Goal: Find specific page/section: Find specific page/section

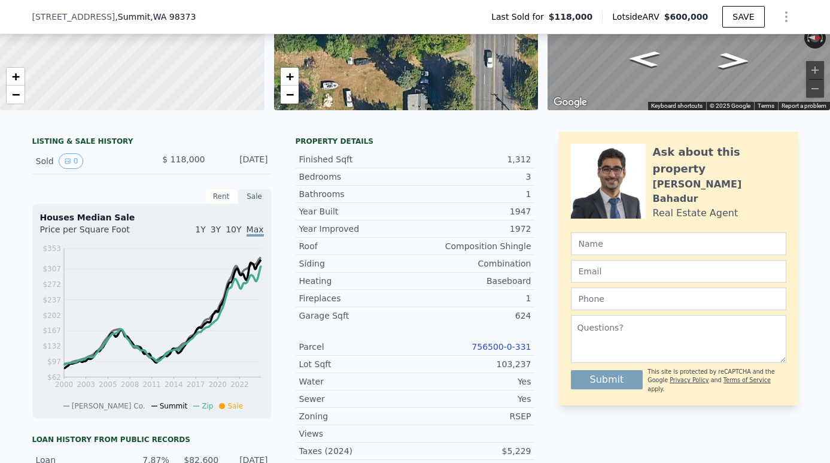
scroll to position [189, 0]
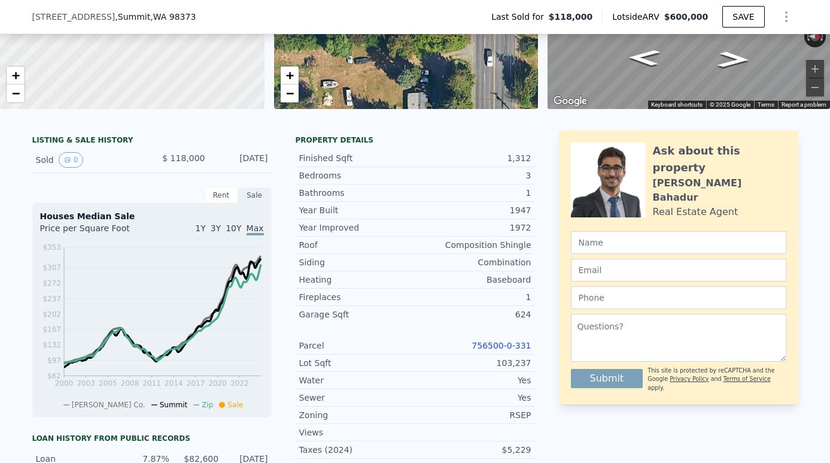
click at [529, 348] on link "756500-0-331" at bounding box center [501, 346] width 59 height 10
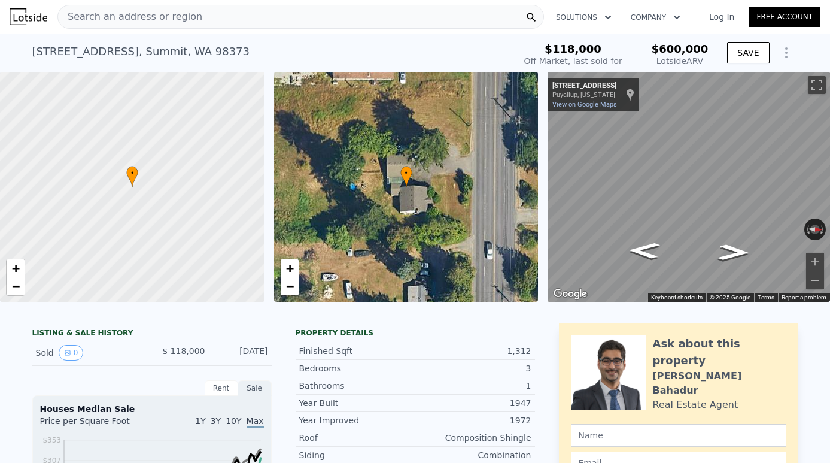
scroll to position [0, 0]
click at [405, 27] on div "Search an address or region" at bounding box center [300, 17] width 487 height 24
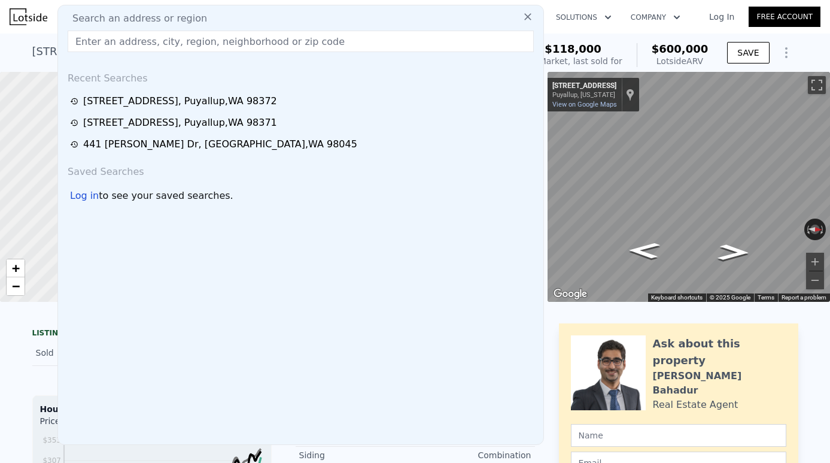
click at [650, 28] on div "Search an address or region Search an address or region Recent Searches [STREET…" at bounding box center [415, 16] width 811 height 29
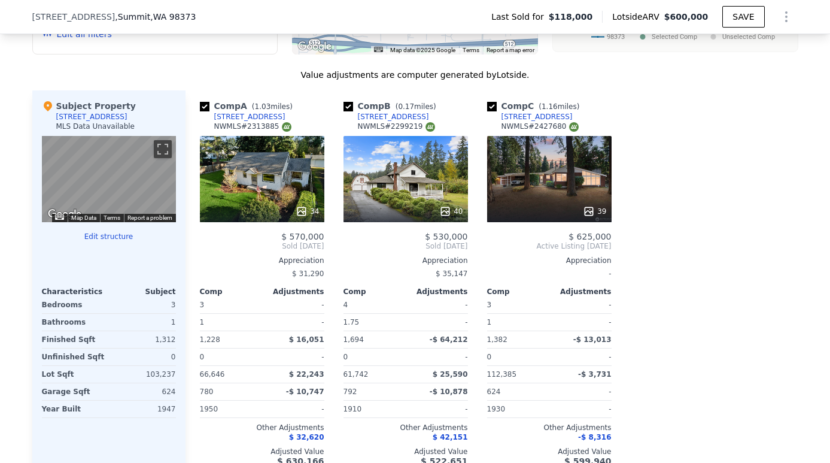
scroll to position [1121, 0]
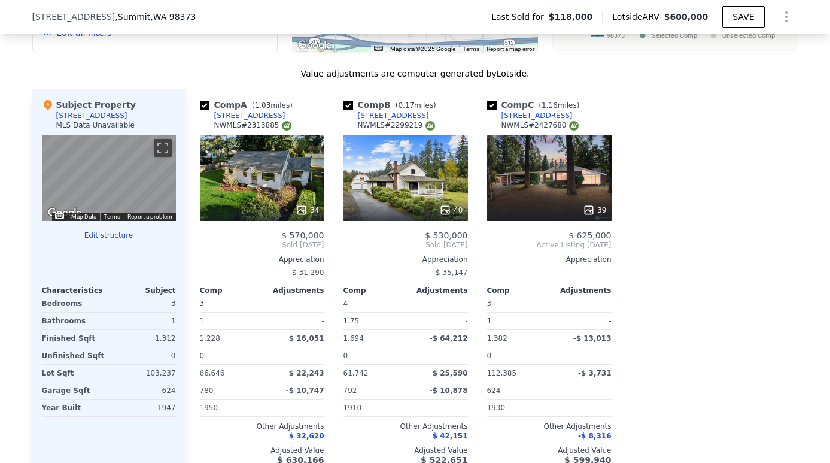
click at [557, 190] on div "39" at bounding box center [549, 178] width 125 height 86
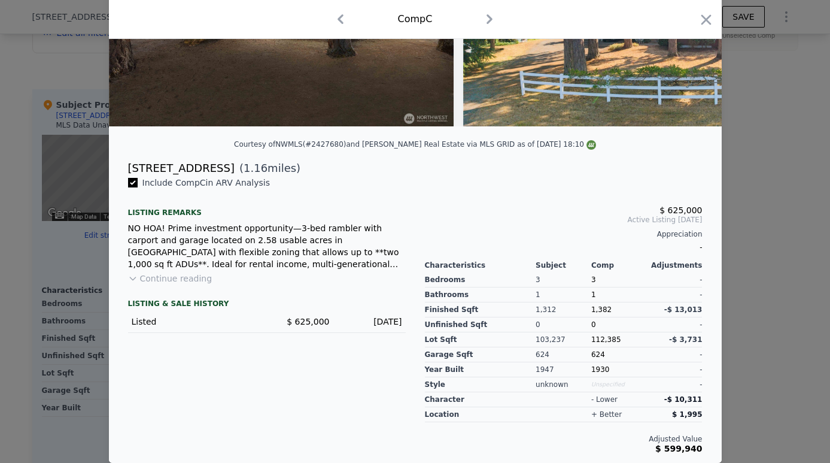
scroll to position [181, 0]
click at [173, 283] on button "Continue reading" at bounding box center [170, 278] width 84 height 12
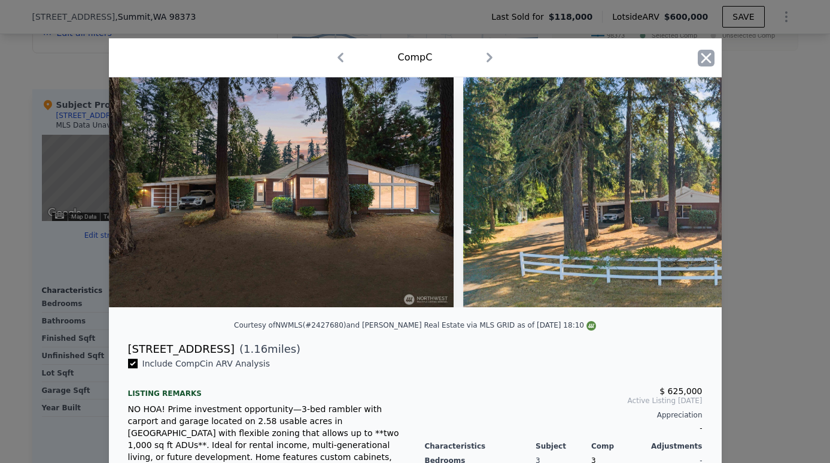
scroll to position [0, 0]
click at [703, 56] on icon "button" at bounding box center [706, 58] width 17 height 17
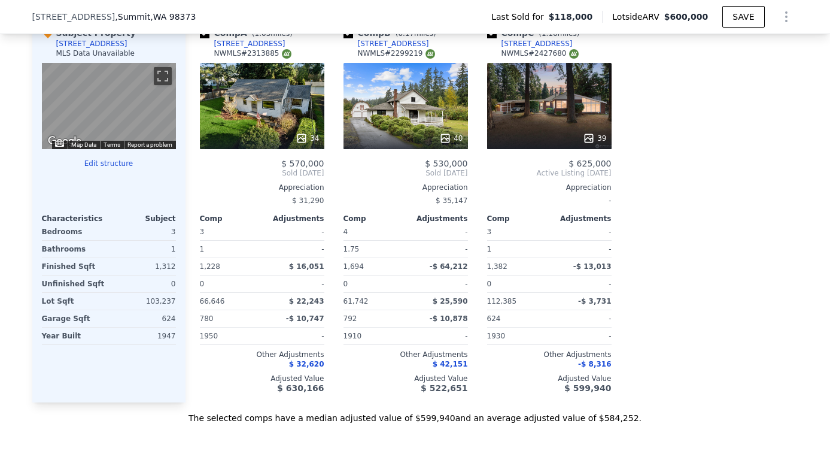
scroll to position [1176, 0]
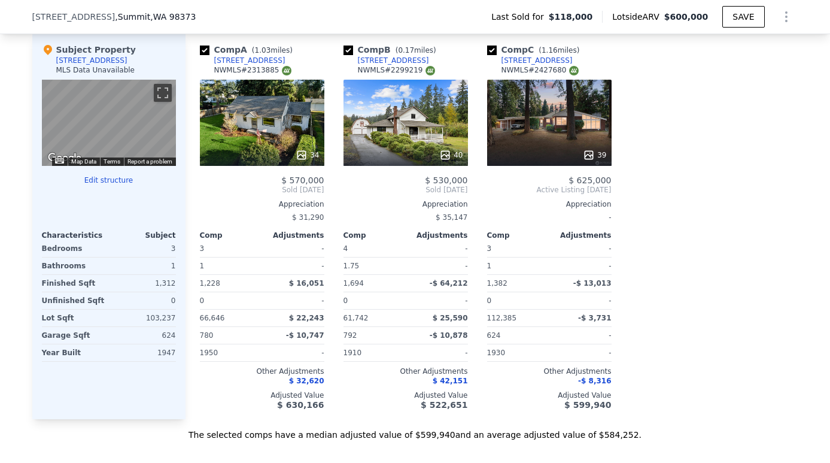
click at [266, 146] on div at bounding box center [262, 155] width 125 height 22
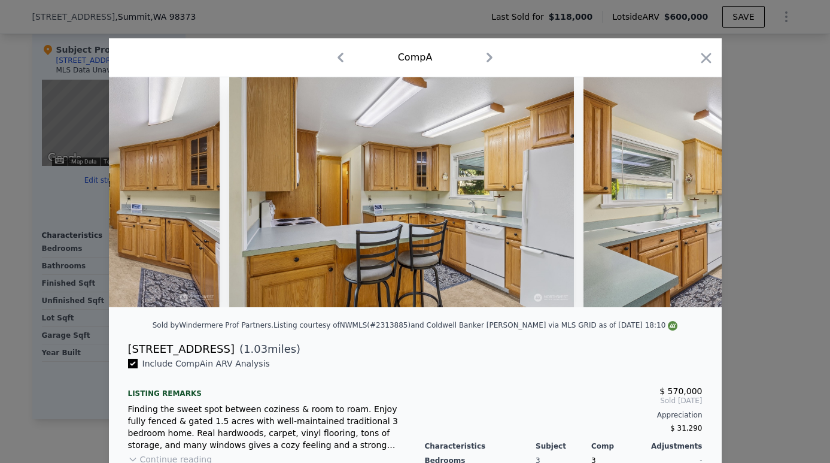
scroll to position [0, 2096]
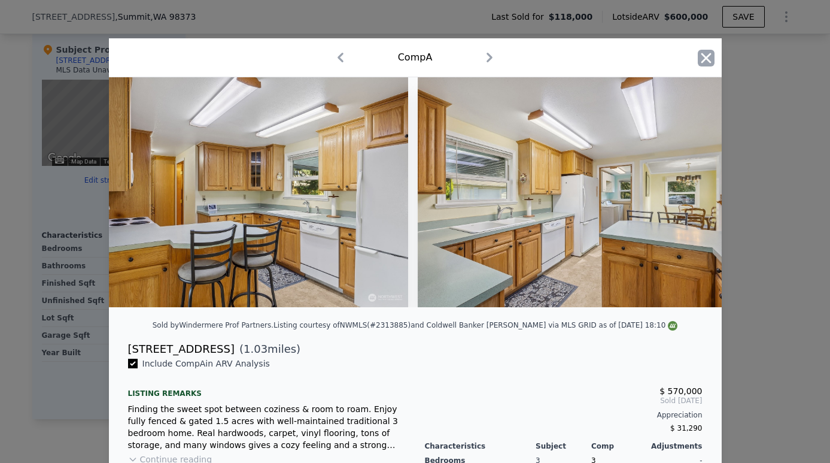
click at [700, 53] on icon "button" at bounding box center [706, 58] width 17 height 17
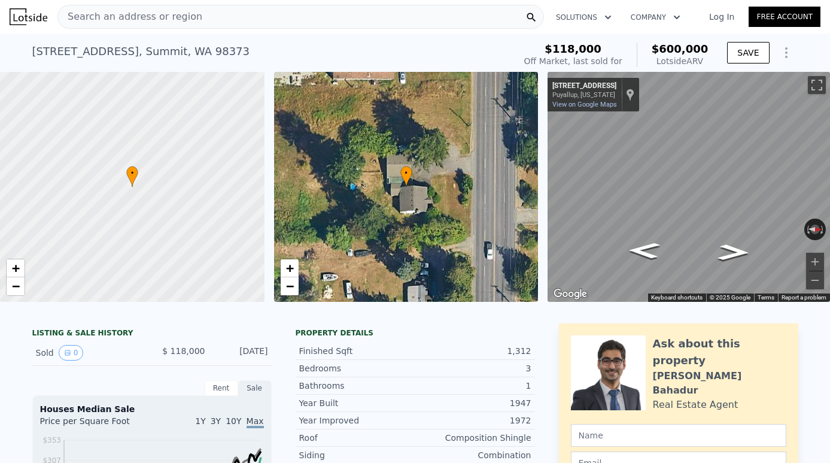
click at [245, 15] on div "Search an address or region" at bounding box center [300, 17] width 487 height 24
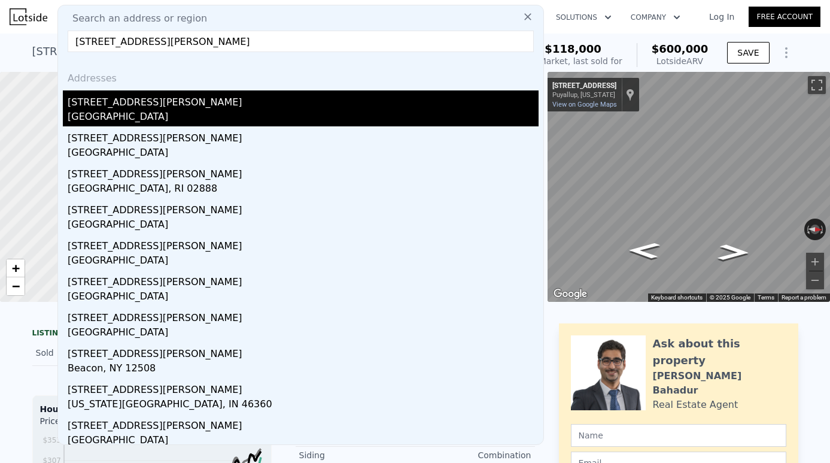
type input "[STREET_ADDRESS][PERSON_NAME]"
click at [164, 111] on div "[GEOGRAPHIC_DATA]" at bounding box center [303, 118] width 471 height 17
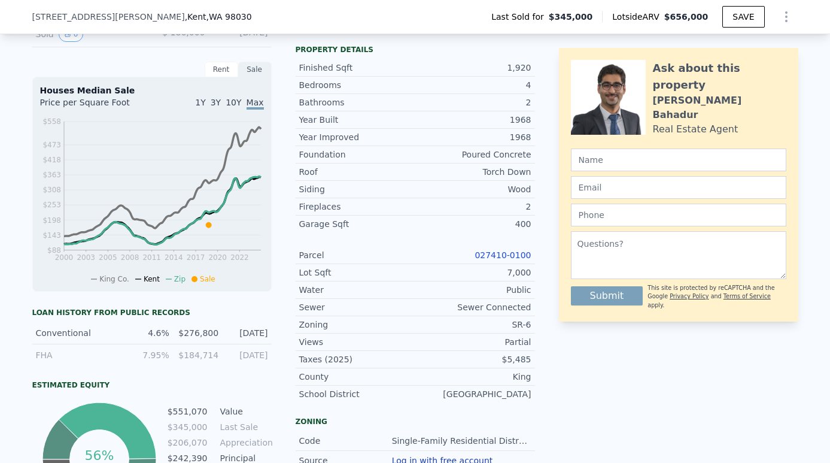
scroll to position [418, 0]
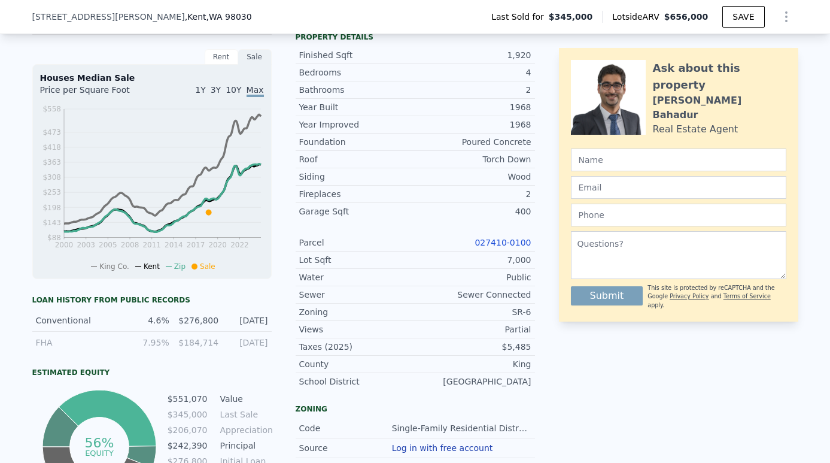
click at [509, 241] on link "027410-0100" at bounding box center [503, 243] width 56 height 10
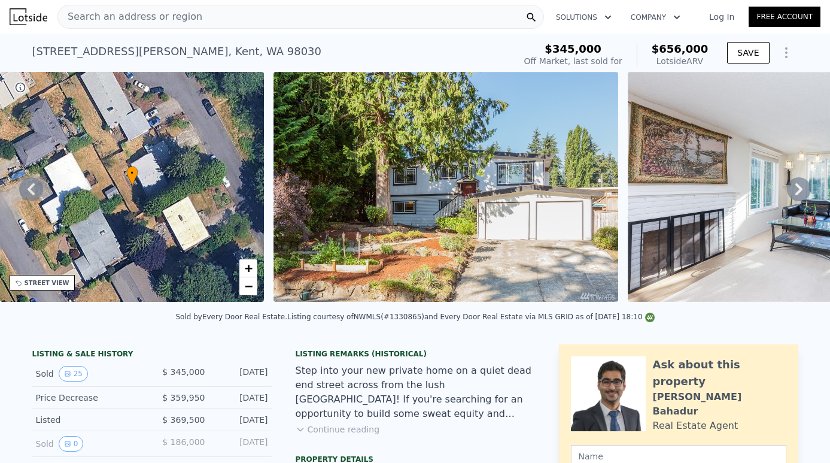
scroll to position [0, 0]
click at [383, 13] on div "Search an address or region" at bounding box center [300, 17] width 487 height 24
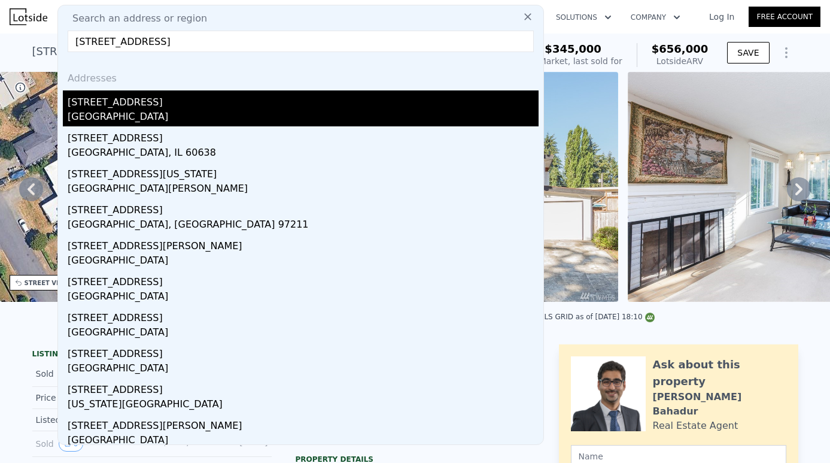
type input "[STREET_ADDRESS]"
click at [177, 106] on div "[STREET_ADDRESS]" at bounding box center [303, 99] width 471 height 19
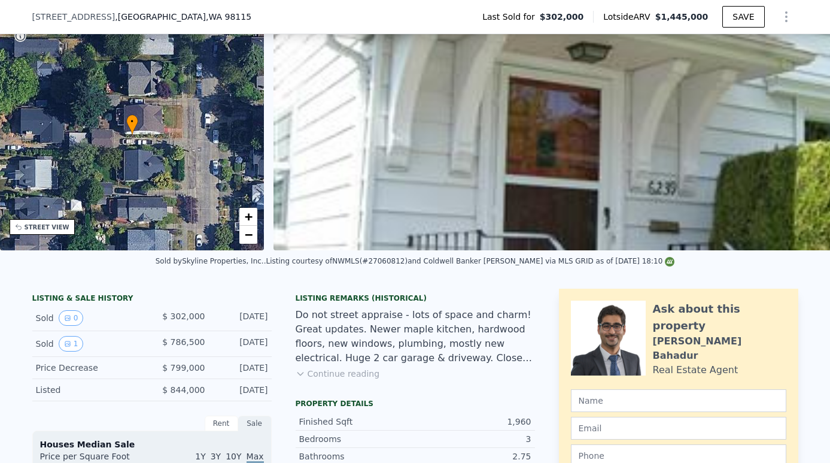
scroll to position [65, 0]
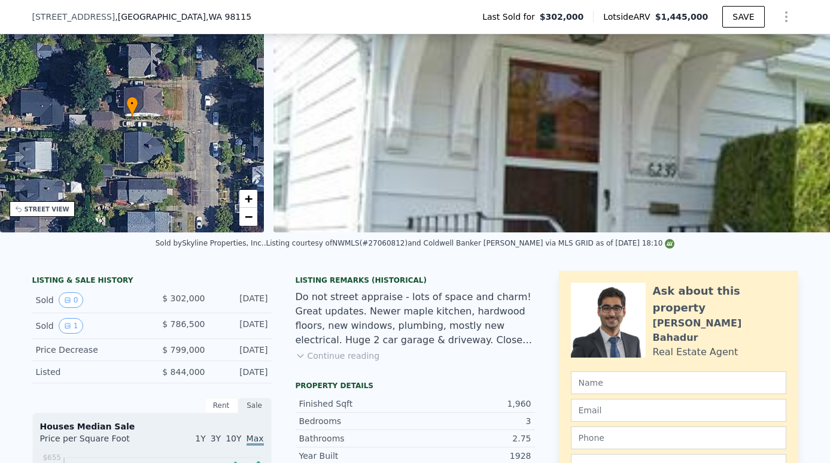
click at [356, 354] on button "Continue reading" at bounding box center [338, 356] width 84 height 12
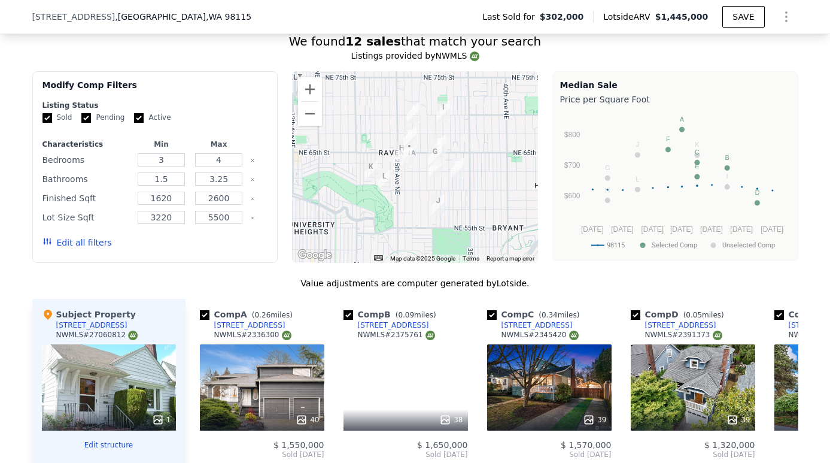
scroll to position [1106, 0]
